Goal: Navigation & Orientation: Understand site structure

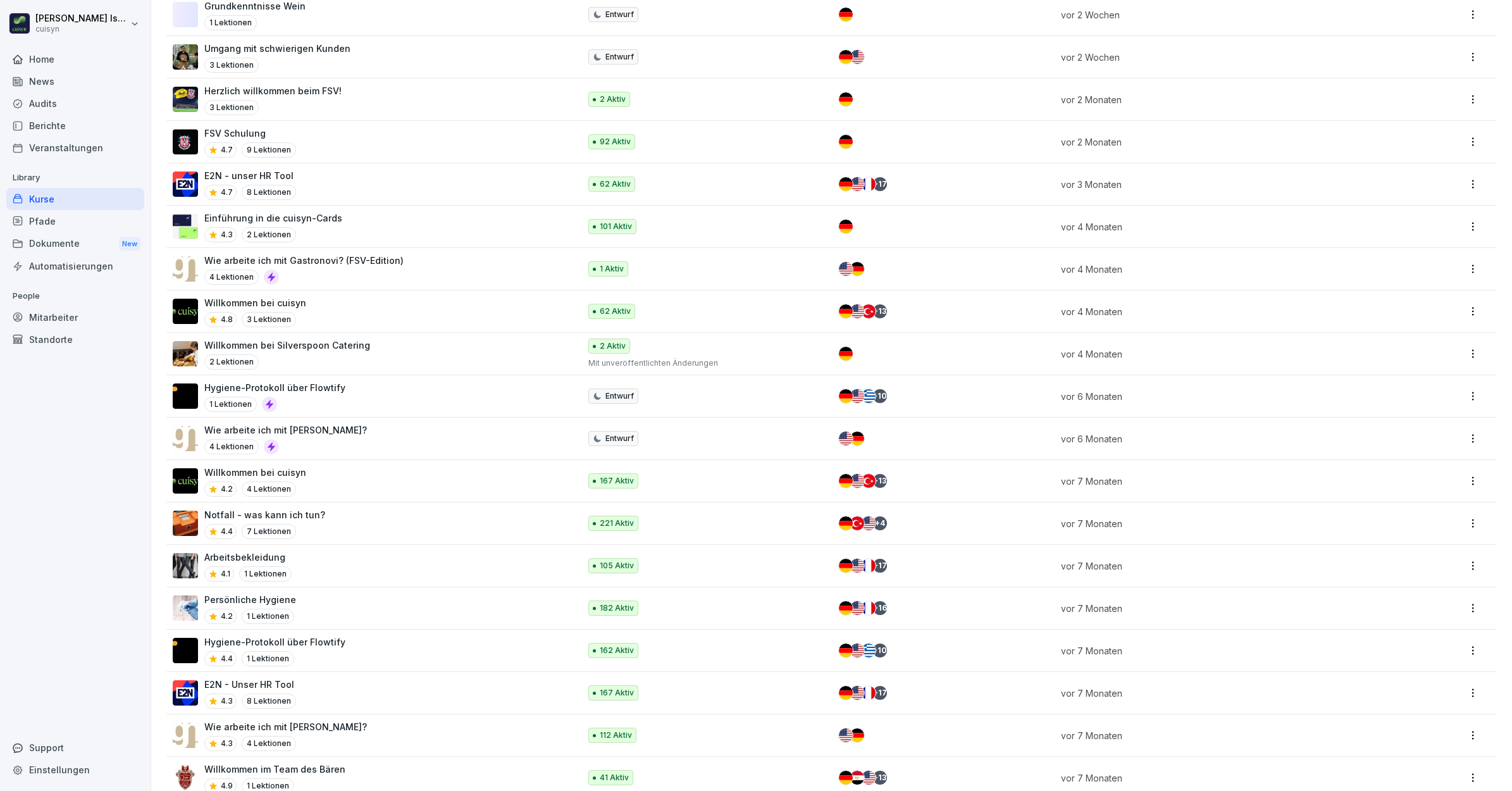
scroll to position [355, 0]
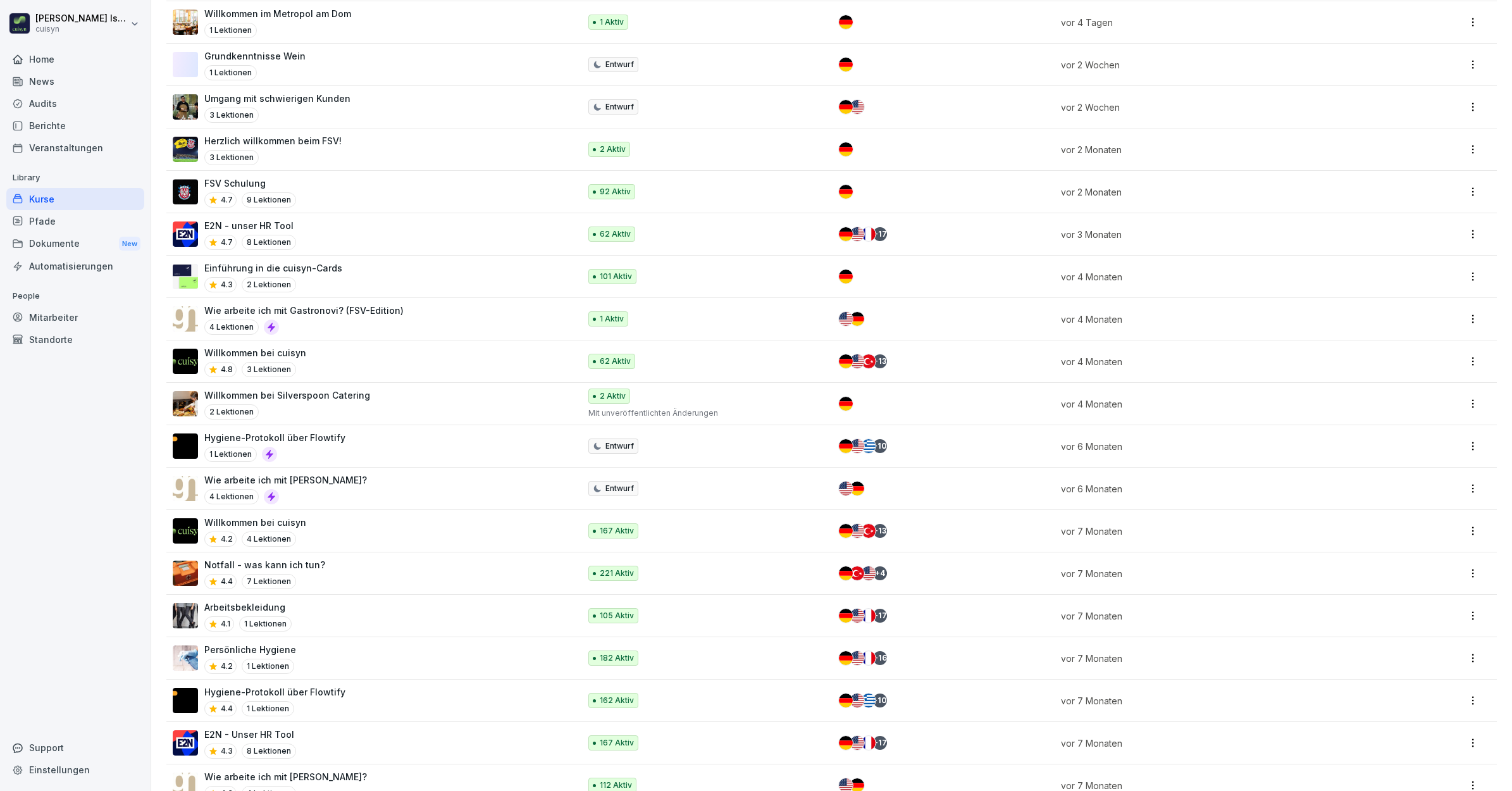
click at [398, 233] on div "E2N - unser HR Tool 4.7 8 Lektionen" at bounding box center [370, 234] width 394 height 31
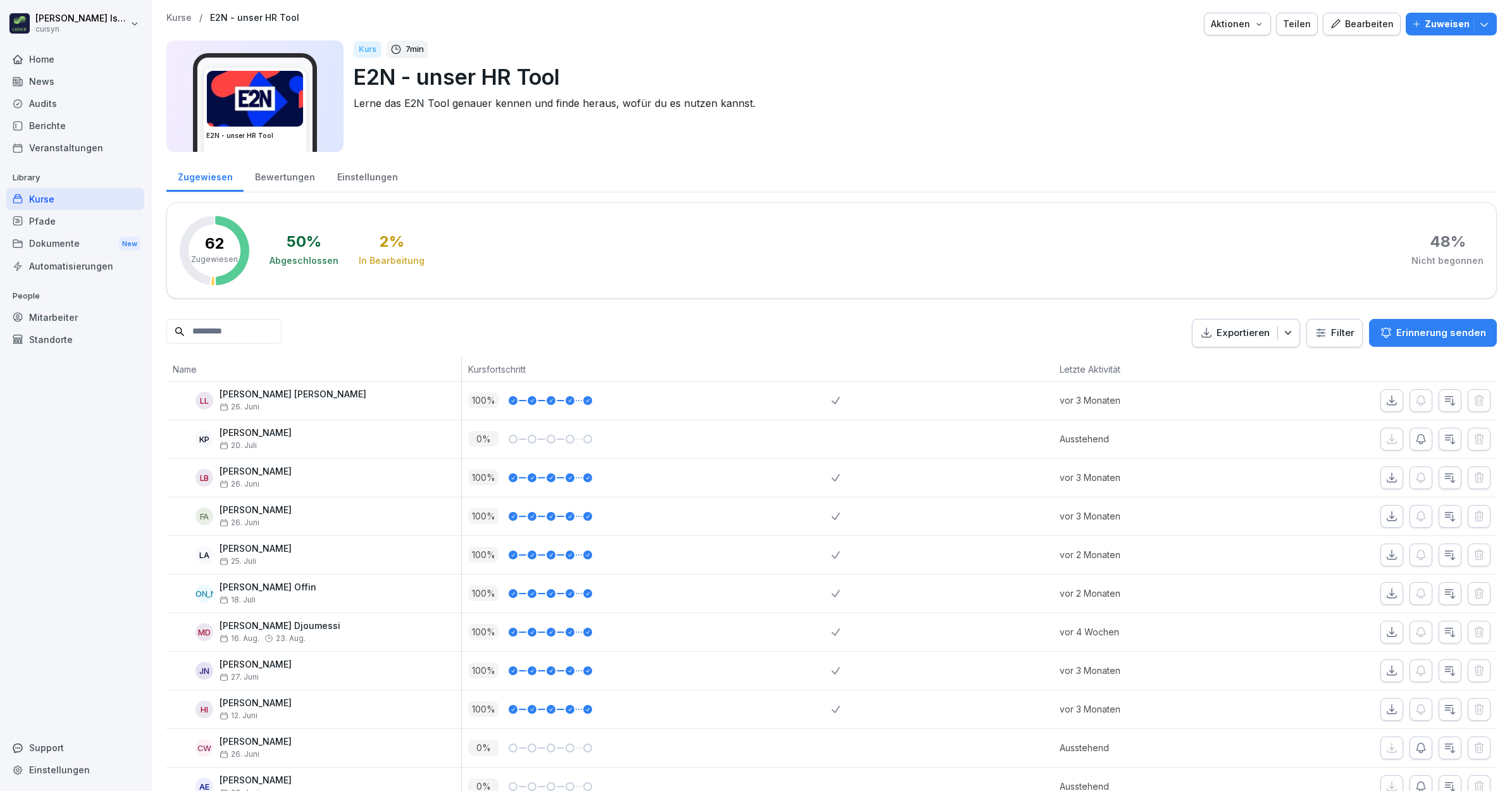
click at [53, 221] on div "Pfade" at bounding box center [75, 221] width 138 height 23
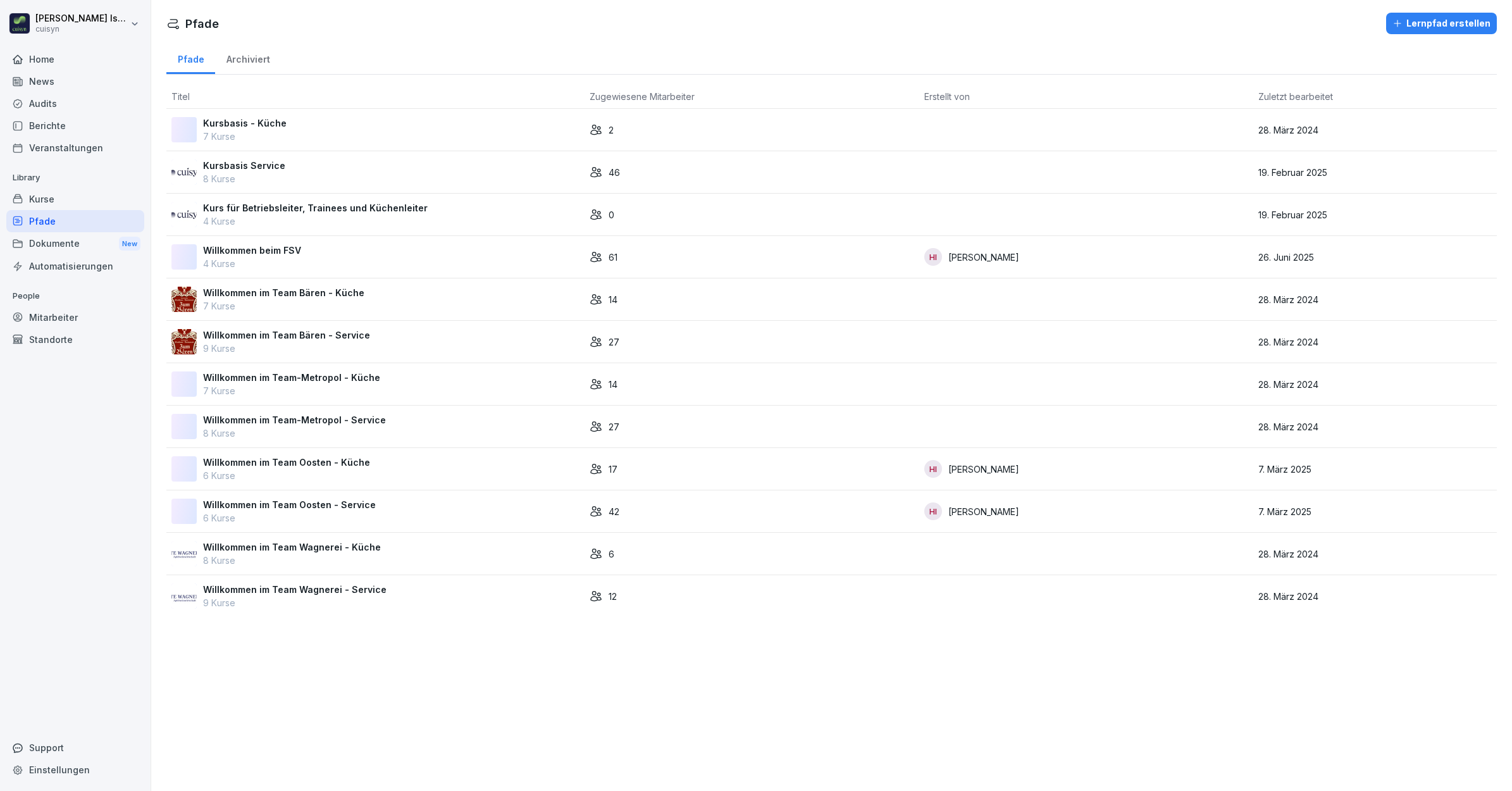
click at [53, 262] on div "Automatisierungen" at bounding box center [75, 266] width 138 height 23
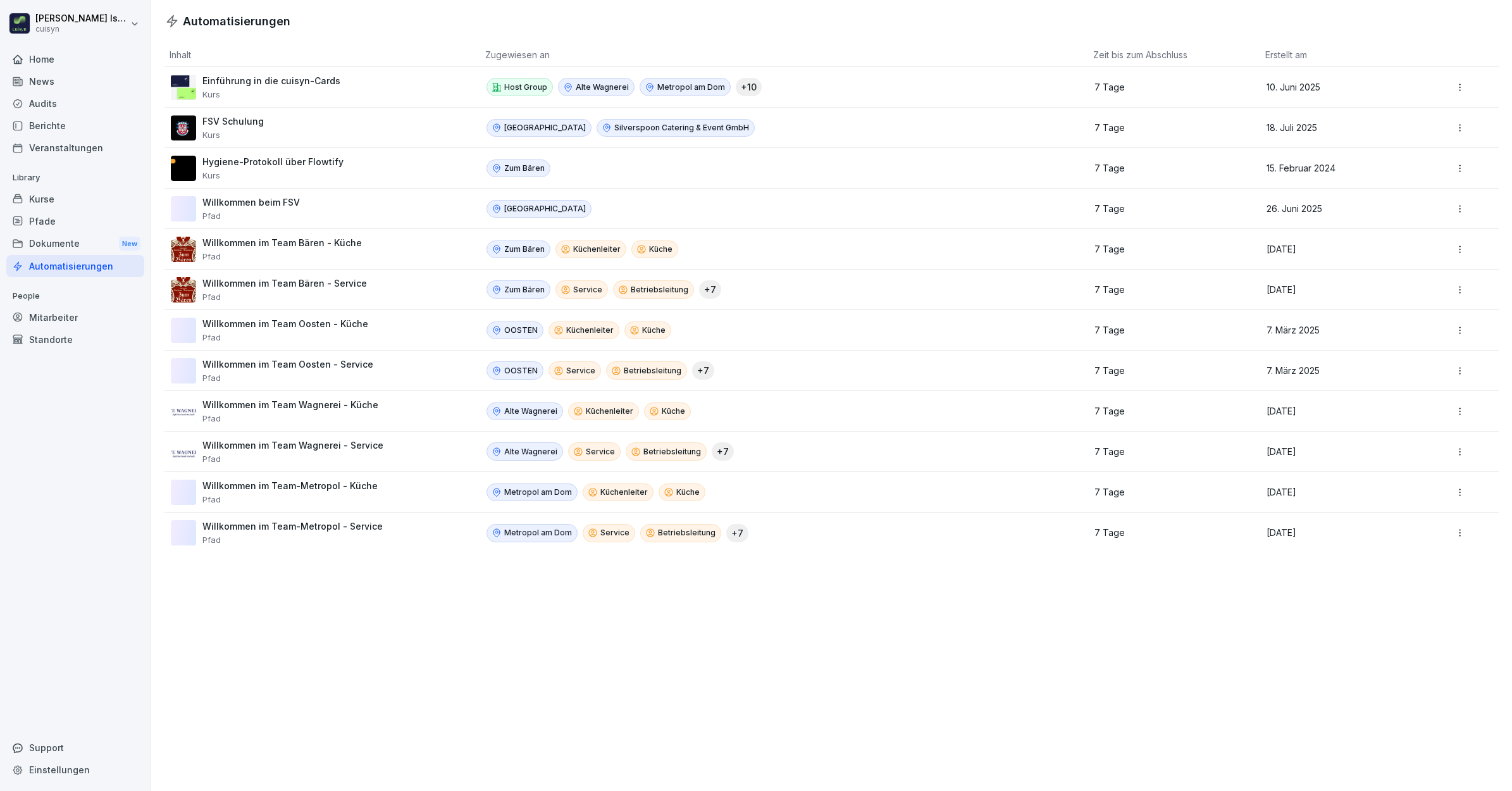
click at [54, 193] on div "Kurse" at bounding box center [75, 199] width 138 height 23
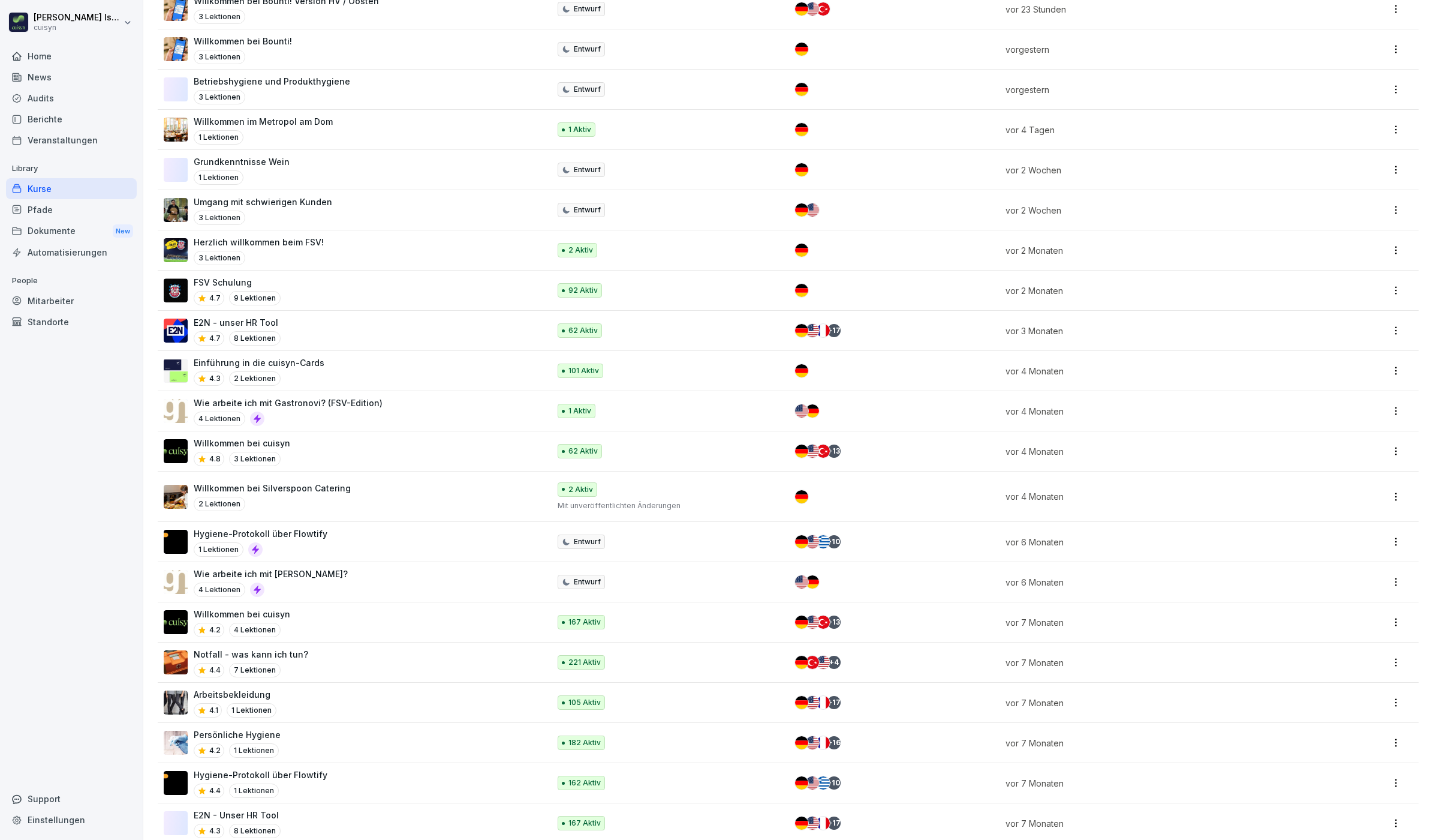
scroll to position [190, 0]
